Goal: Task Accomplishment & Management: Manage account settings

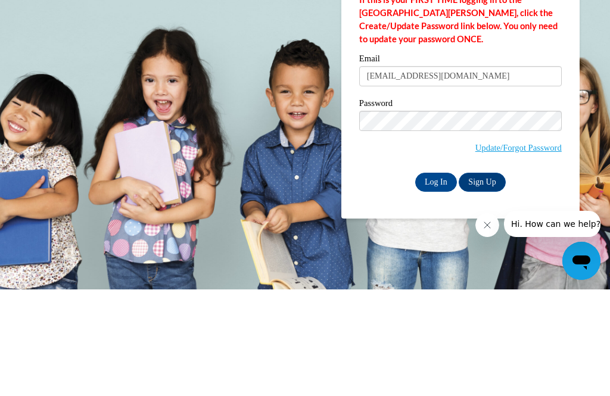
type input "[EMAIL_ADDRESS][DOMAIN_NAME]"
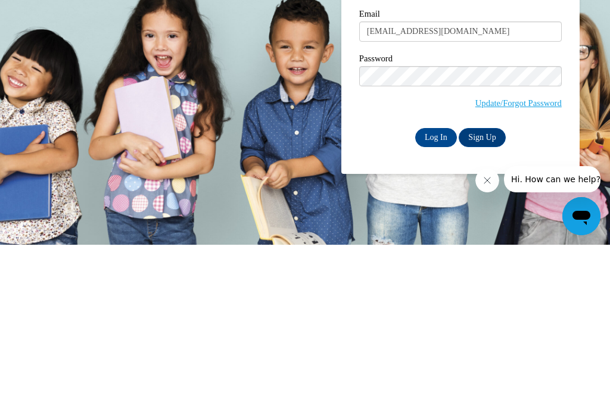
click at [436, 279] on input "Log In" at bounding box center [436, 288] width 42 height 19
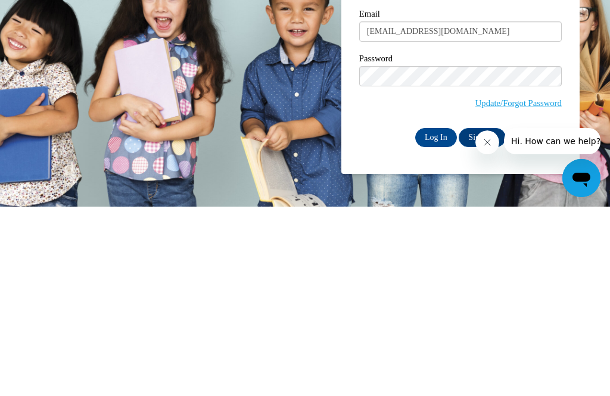
click at [432, 317] on input "Log In" at bounding box center [436, 326] width 42 height 19
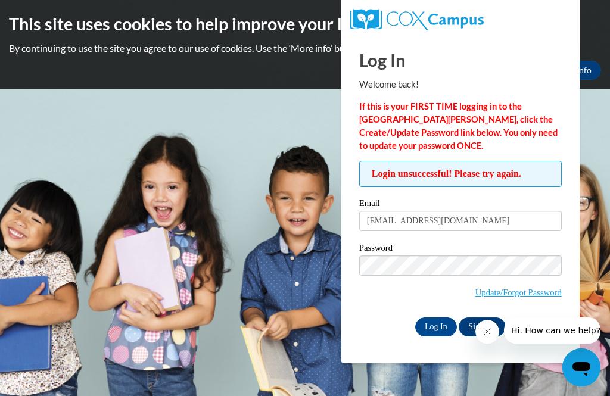
click at [547, 294] on link "Update/Forgot Password" at bounding box center [518, 293] width 86 height 10
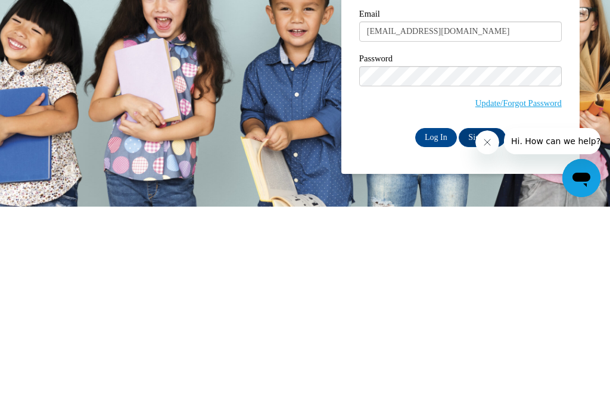
click at [435, 317] on input "Log In" at bounding box center [436, 326] width 42 height 19
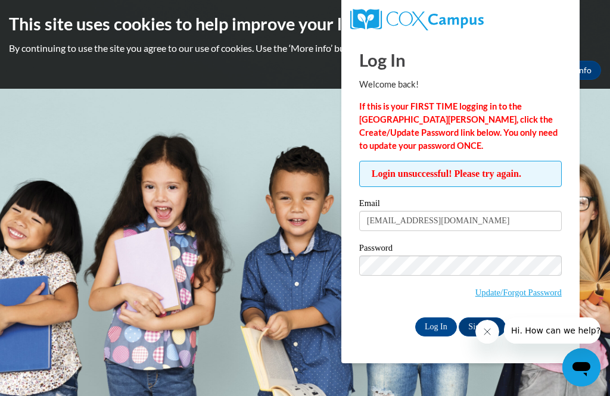
click at [232, 162] on body "This site uses cookies to help improve your learning experience. By continuing …" at bounding box center [305, 198] width 610 height 396
click at [433, 326] on input "Log In" at bounding box center [436, 326] width 42 height 19
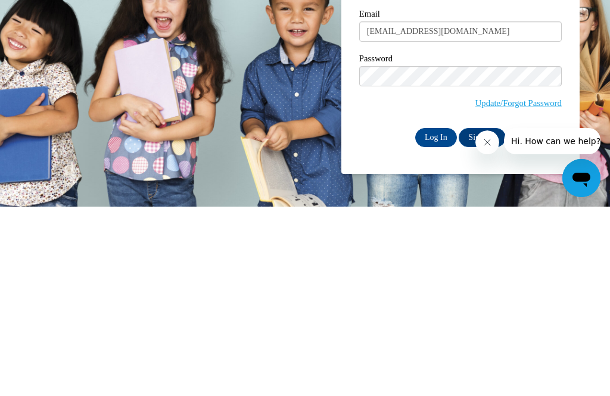
click at [438, 317] on input "Log In" at bounding box center [436, 326] width 42 height 19
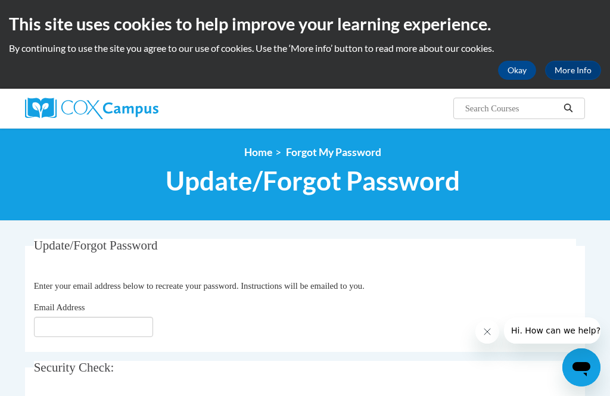
scroll to position [85, 0]
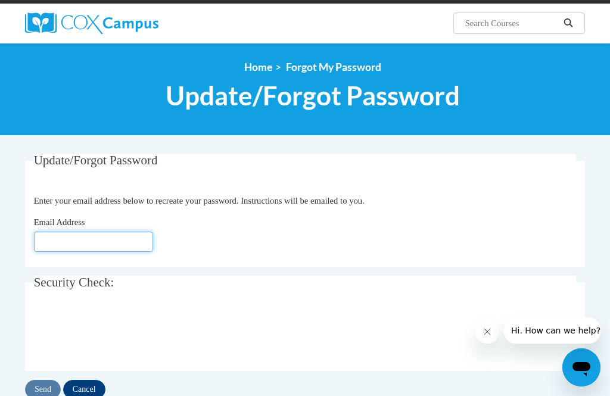
click at [100, 238] on input "Email Address" at bounding box center [93, 242] width 119 height 20
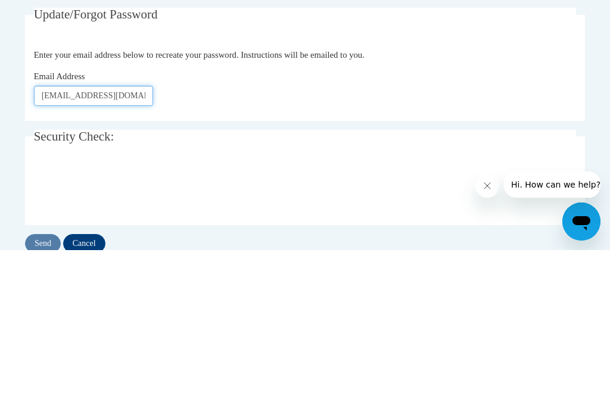
type input "[EMAIL_ADDRESS][DOMAIN_NAME]"
click button "Refresh captcha" at bounding box center [0, 0] width 0 height 0
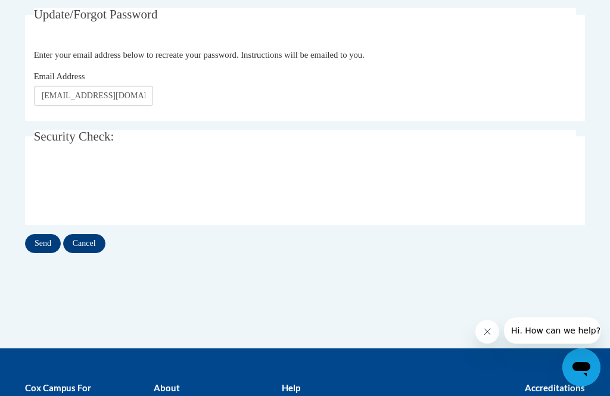
click at [30, 248] on input "Send" at bounding box center [43, 243] width 36 height 19
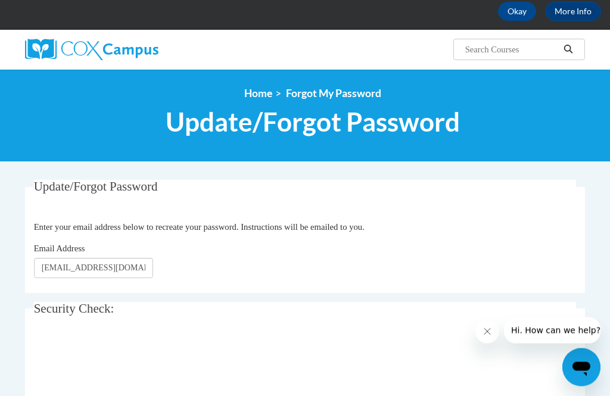
scroll to position [48, 0]
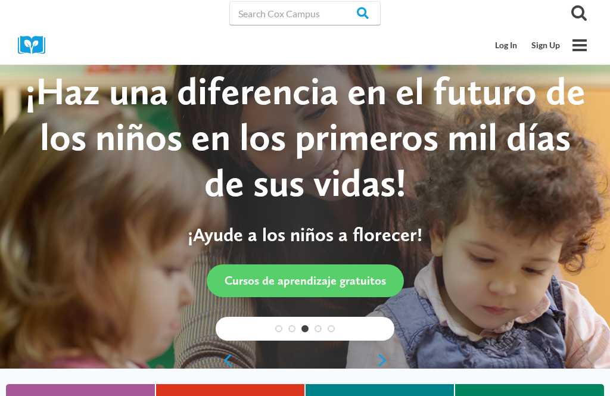
click at [502, 45] on link "Log In" at bounding box center [506, 45] width 36 height 23
